Goal: Task Accomplishment & Management: Use online tool/utility

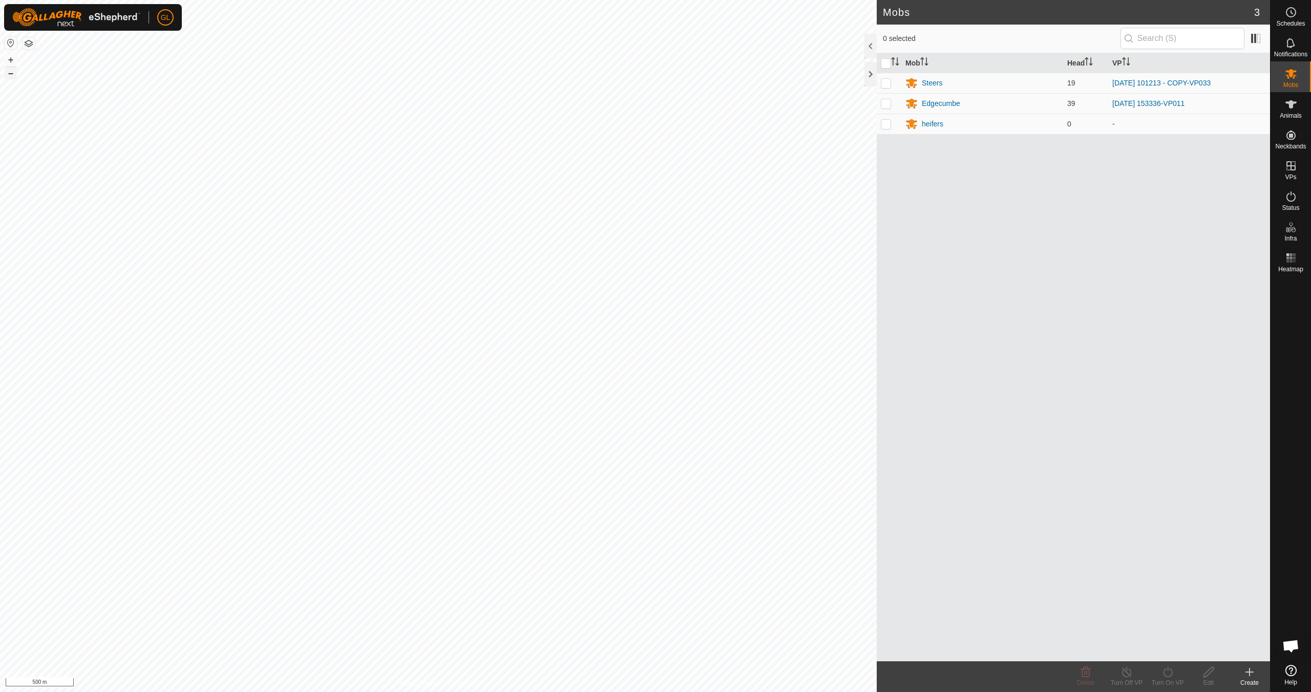
click at [13, 73] on button "–" at bounding box center [11, 73] width 12 height 12
click at [8, 56] on button "+" at bounding box center [11, 60] width 12 height 12
click at [9, 58] on button "+" at bounding box center [11, 60] width 12 height 12
click at [9, 57] on button "+" at bounding box center [11, 60] width 12 height 12
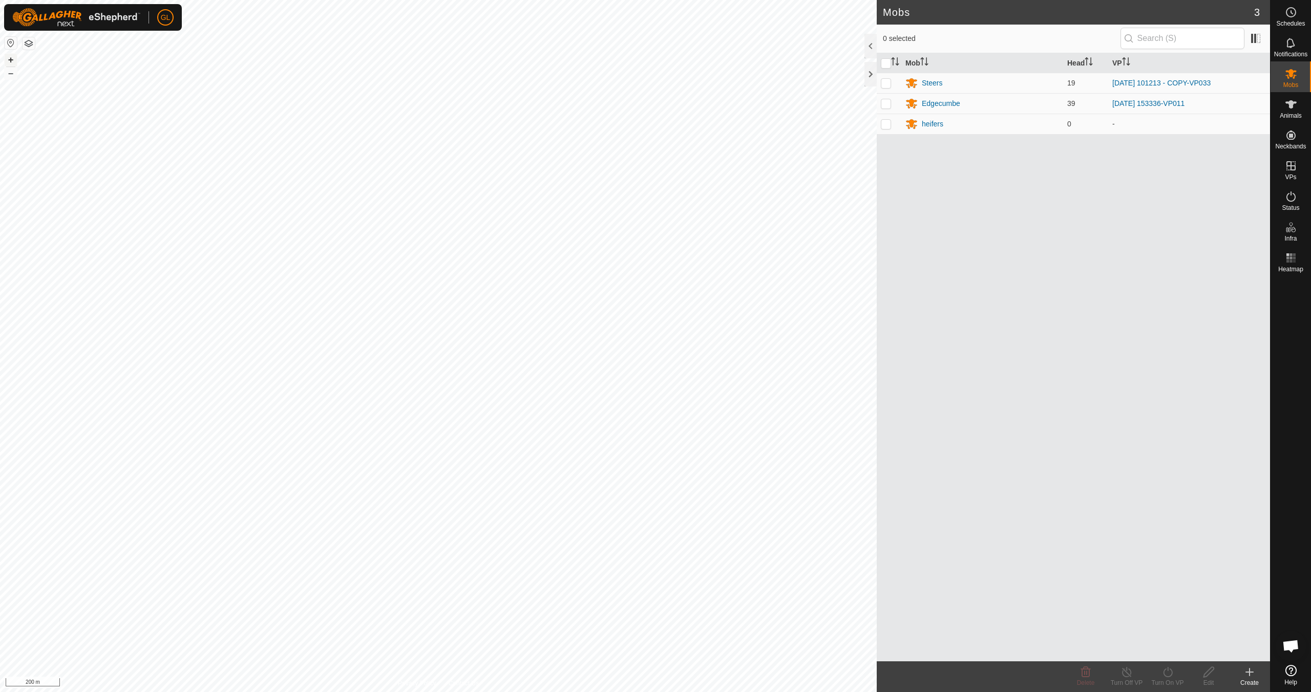
click at [9, 58] on button "+" at bounding box center [11, 60] width 12 height 12
click at [11, 61] on button "+" at bounding box center [11, 60] width 12 height 12
click at [946, 101] on div "Edgecumbe" at bounding box center [941, 103] width 38 height 11
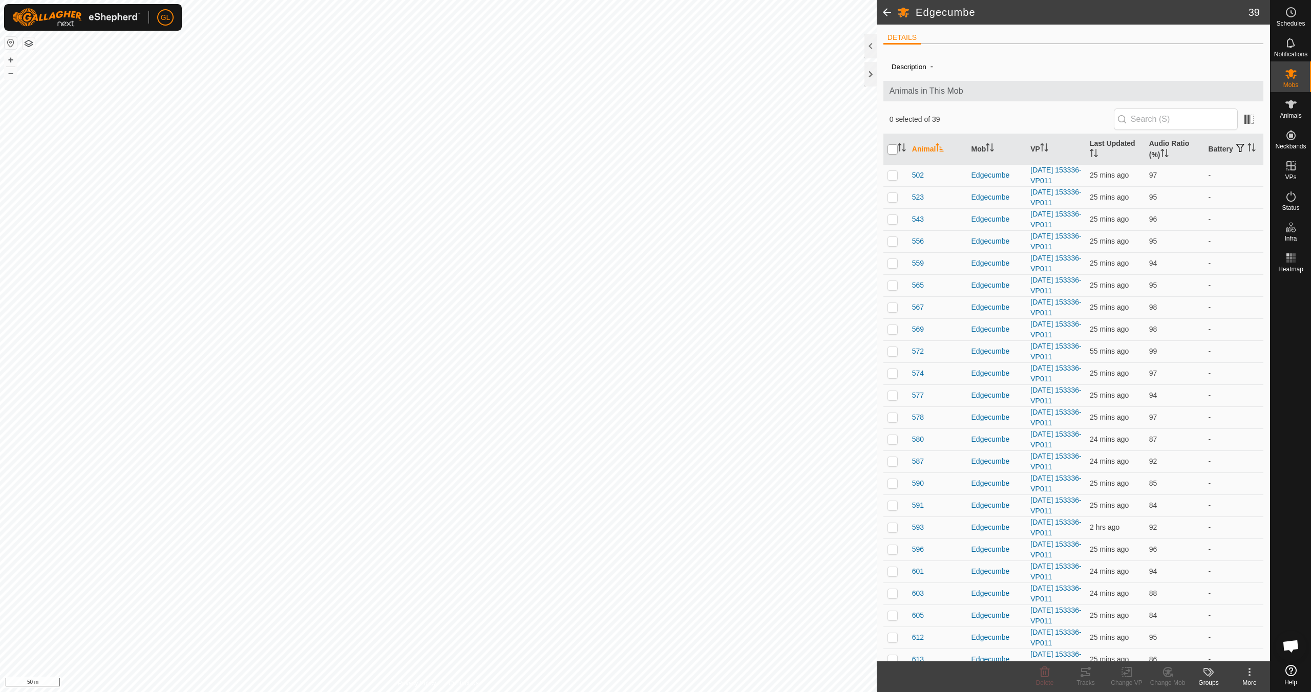
click at [892, 148] on input "checkbox" at bounding box center [892, 149] width 10 height 10
checkbox input "true"
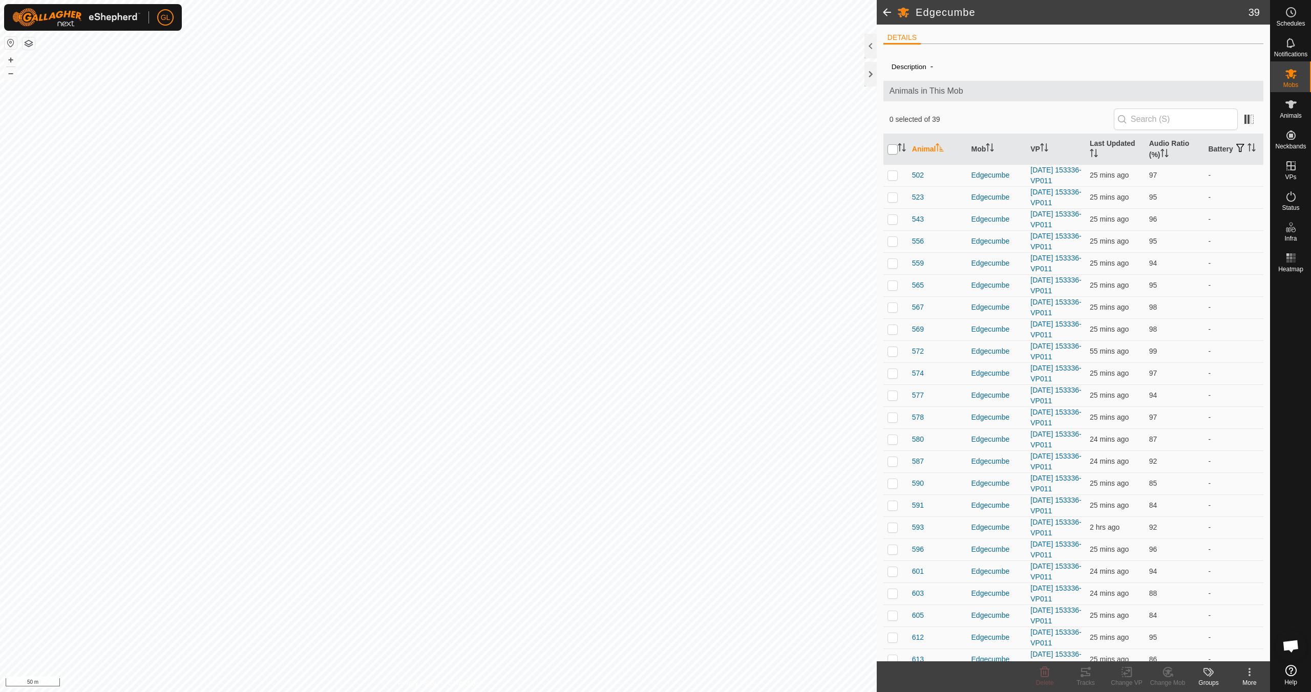
checkbox input "true"
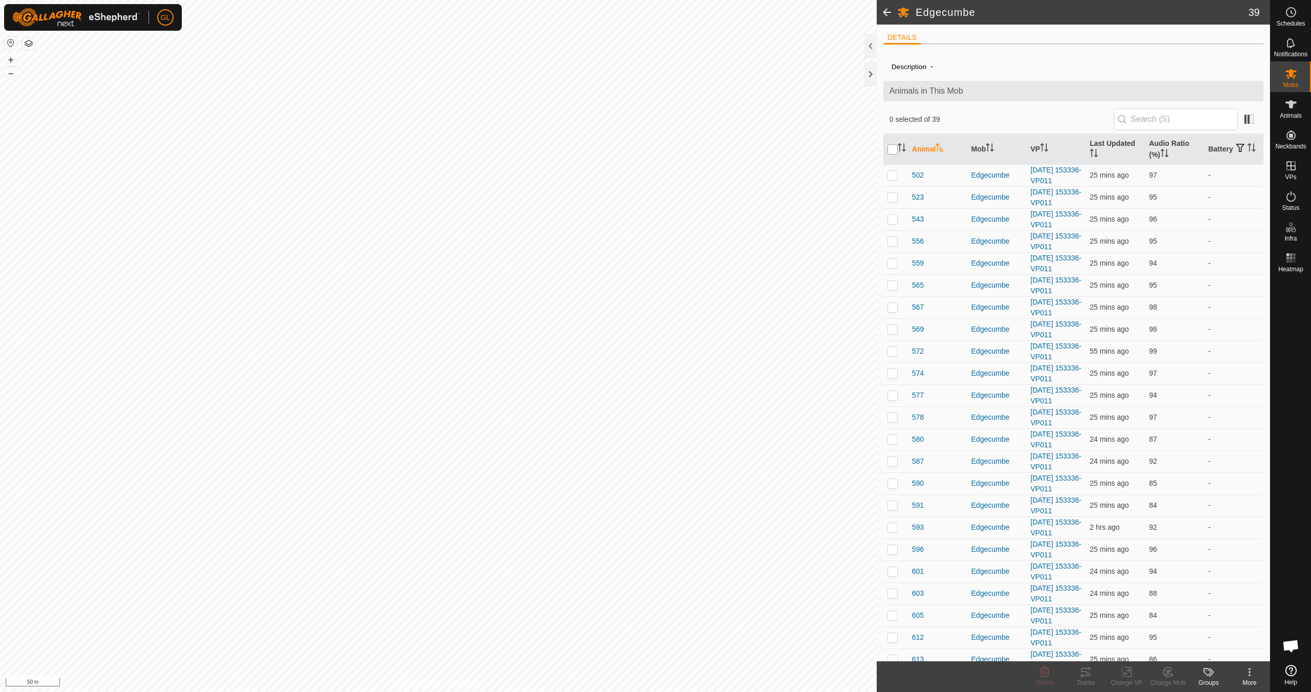
checkbox input "true"
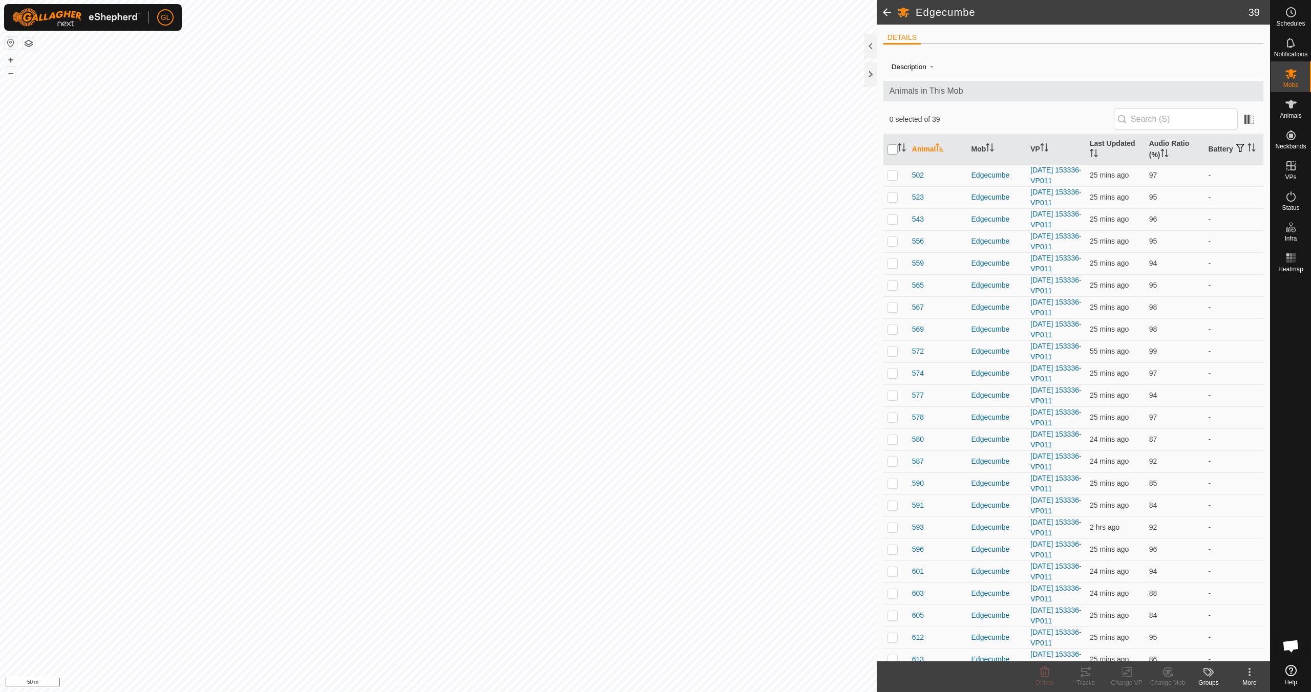
checkbox input "true"
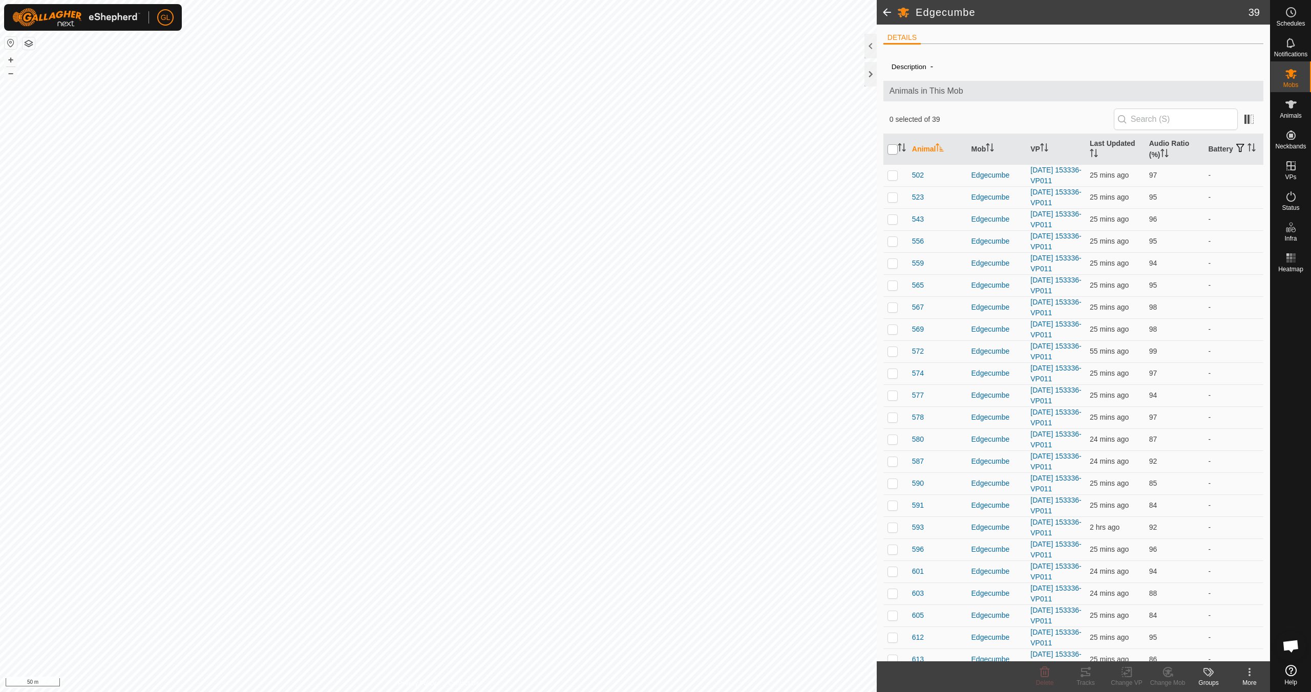
checkbox input "true"
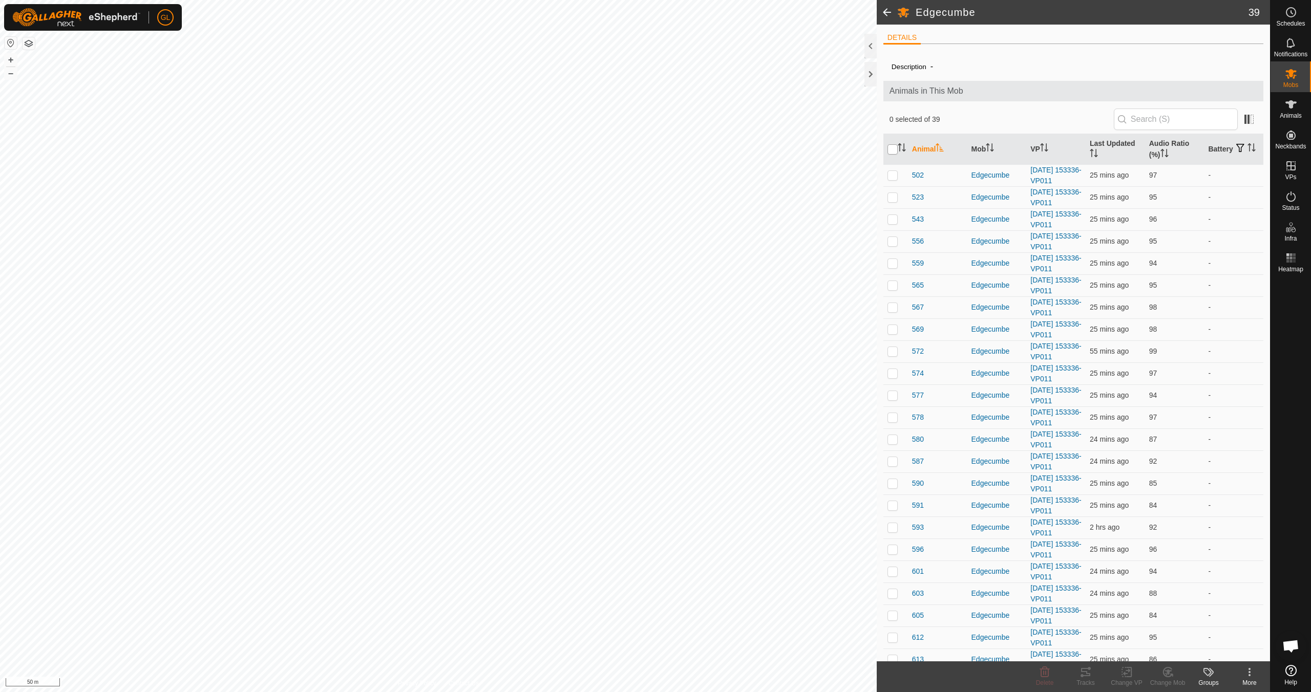
checkbox input "true"
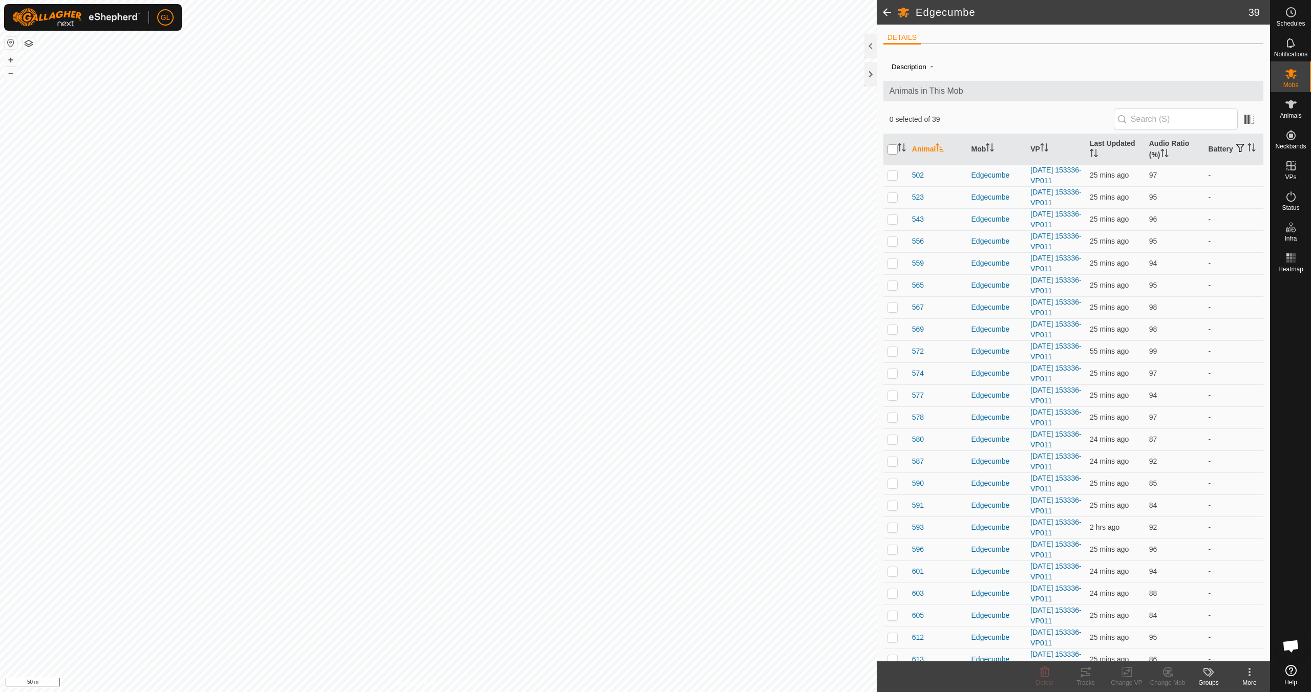
checkbox input "true"
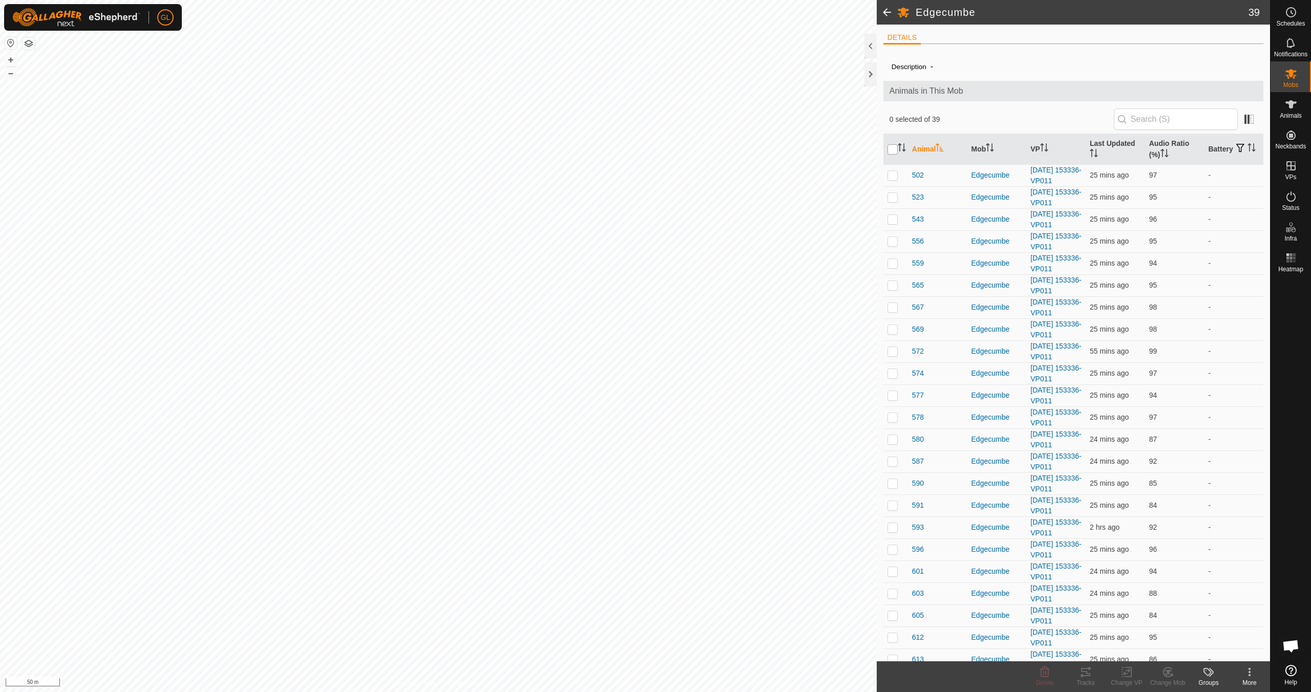
checkbox input "true"
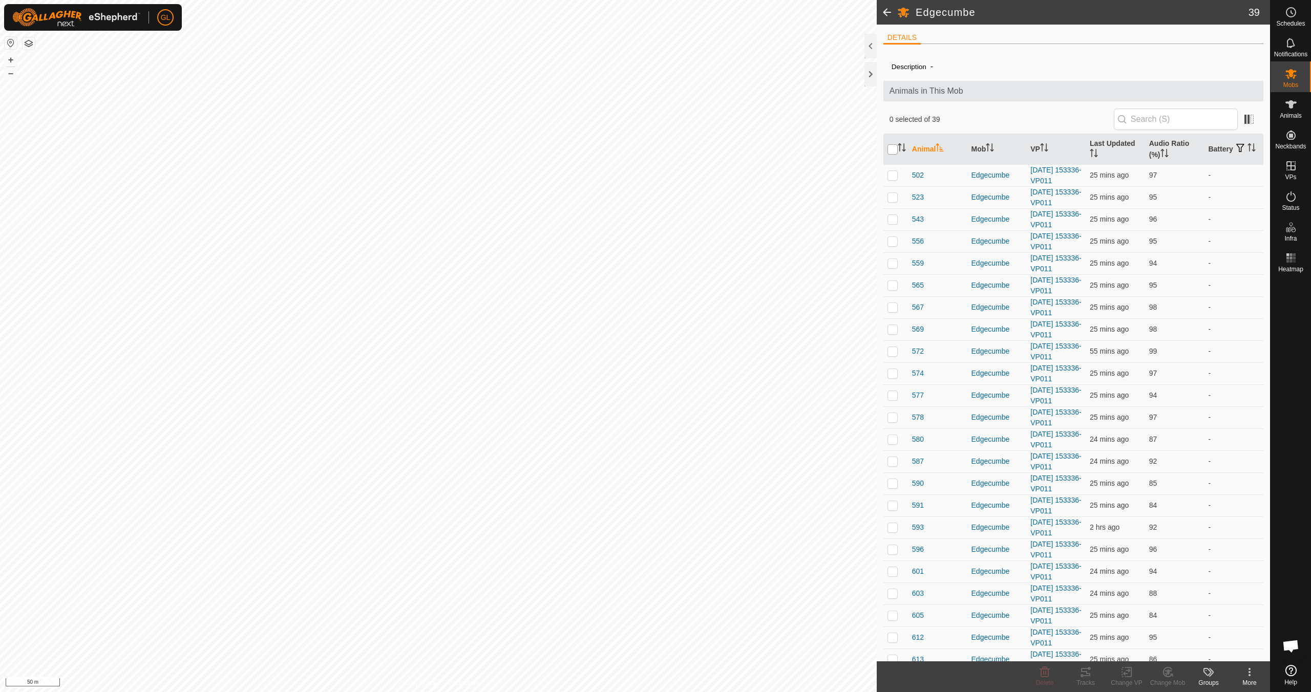
checkbox input "true"
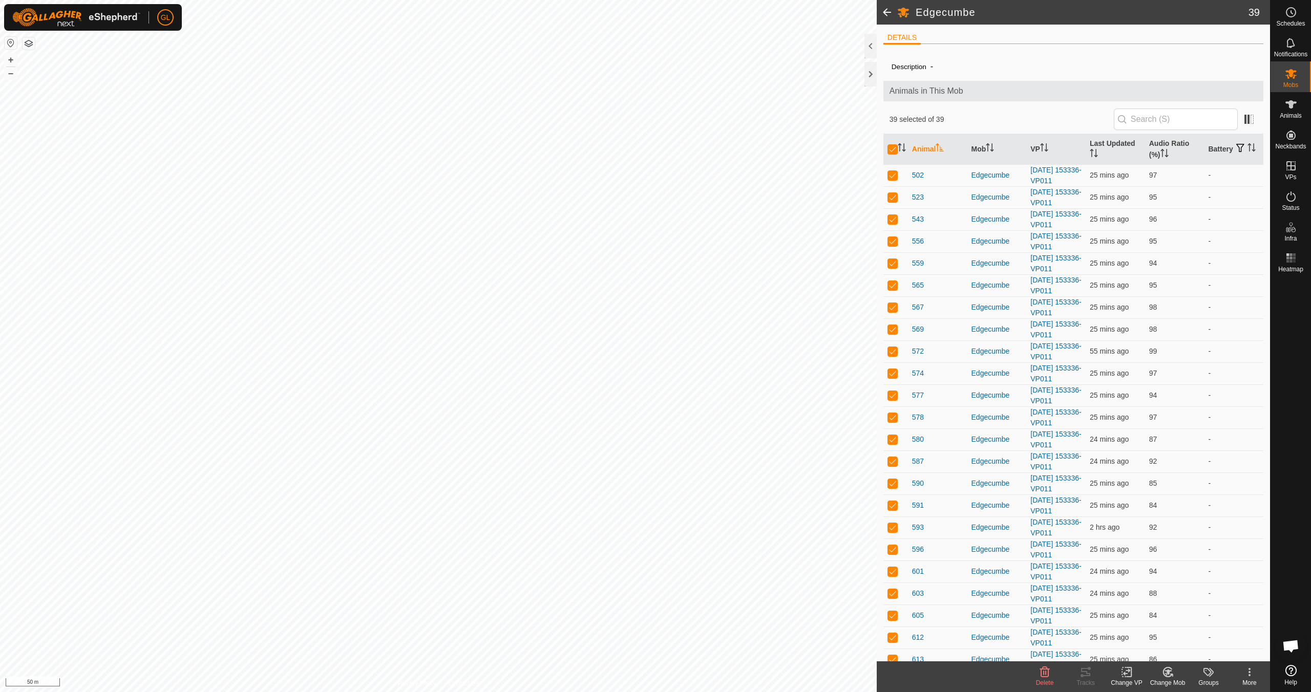
click at [1131, 676] on icon at bounding box center [1128, 672] width 5 height 9
click at [1158, 629] on link "Choose VP..." at bounding box center [1156, 628] width 101 height 20
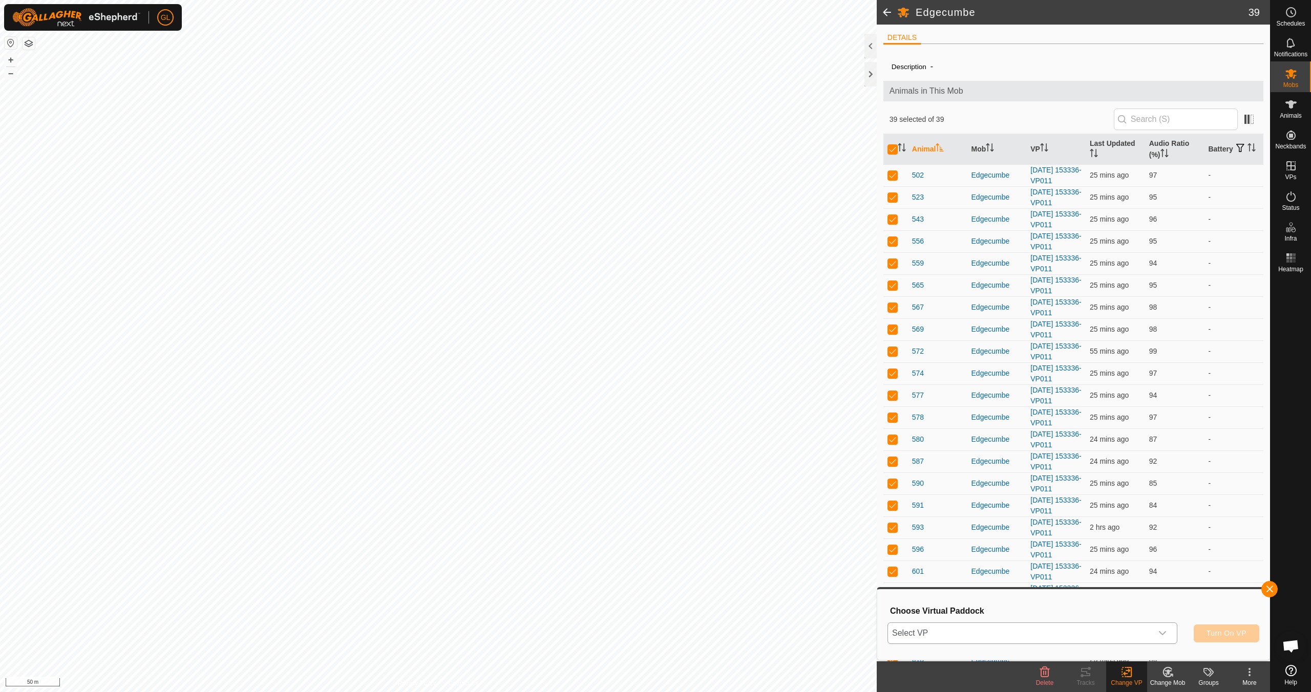
click at [1166, 633] on icon "dropdown trigger" at bounding box center [1162, 633] width 8 height 8
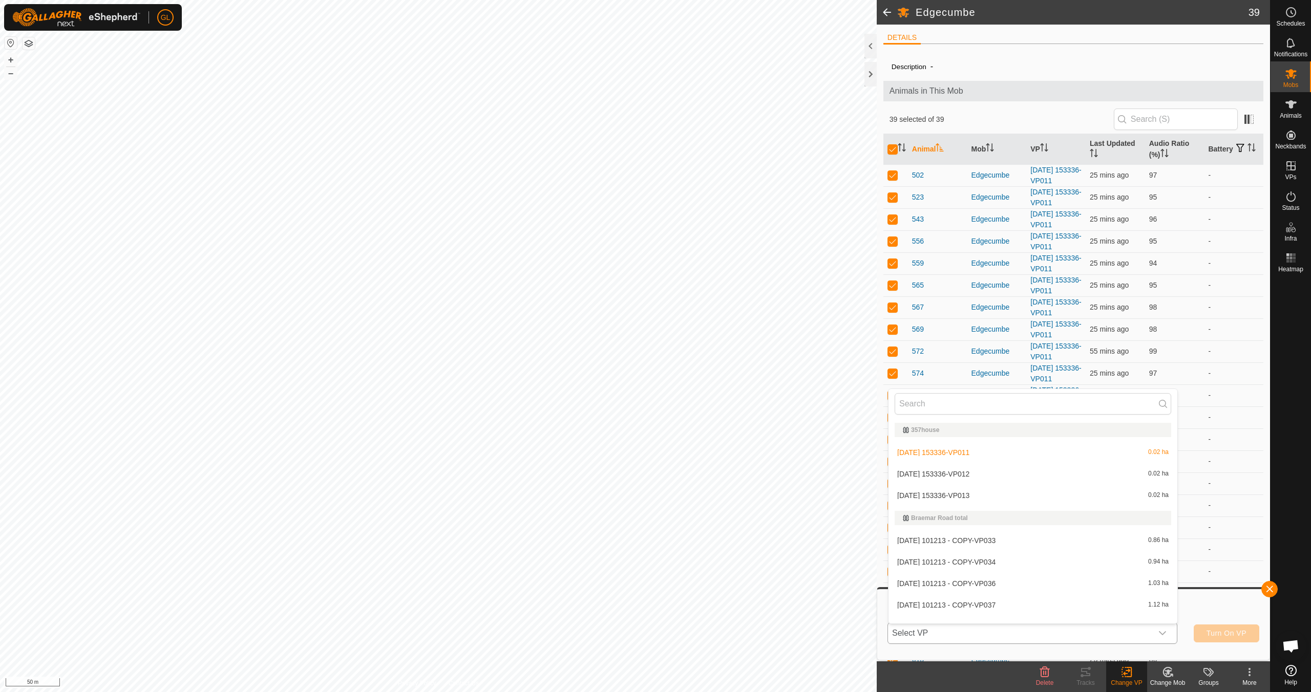
scroll to position [13, 0]
click at [1039, 465] on li "[DATE] 153336-VP012 0.02 ha" at bounding box center [1032, 461] width 289 height 20
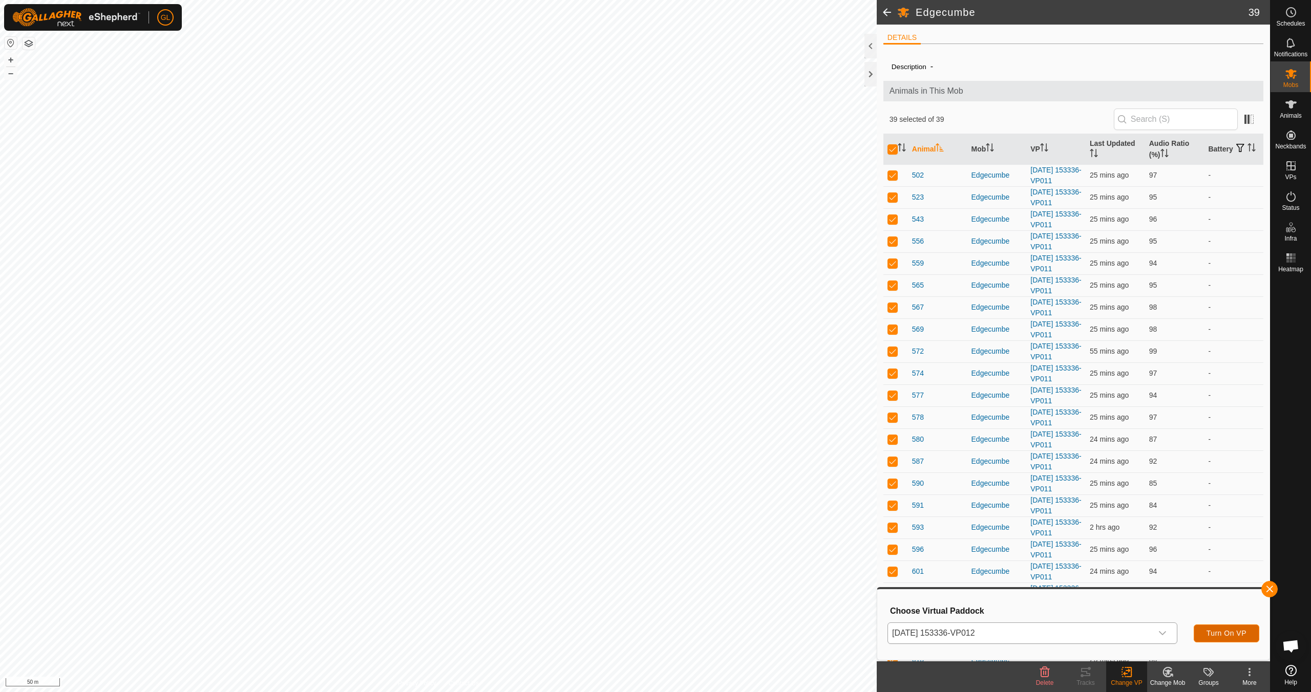
click at [1221, 632] on span "Turn On VP" at bounding box center [1226, 633] width 40 height 8
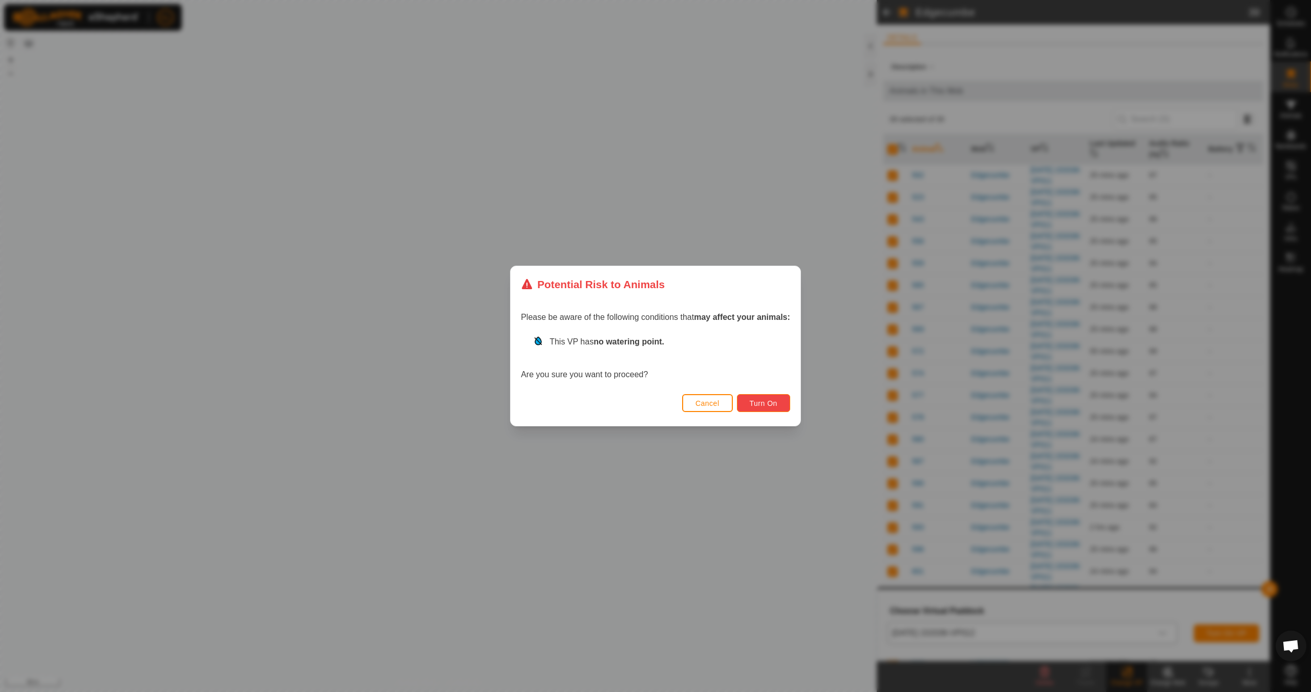
click at [757, 401] on span "Turn On" at bounding box center [764, 403] width 28 height 8
